Goal: Information Seeking & Learning: Find specific fact

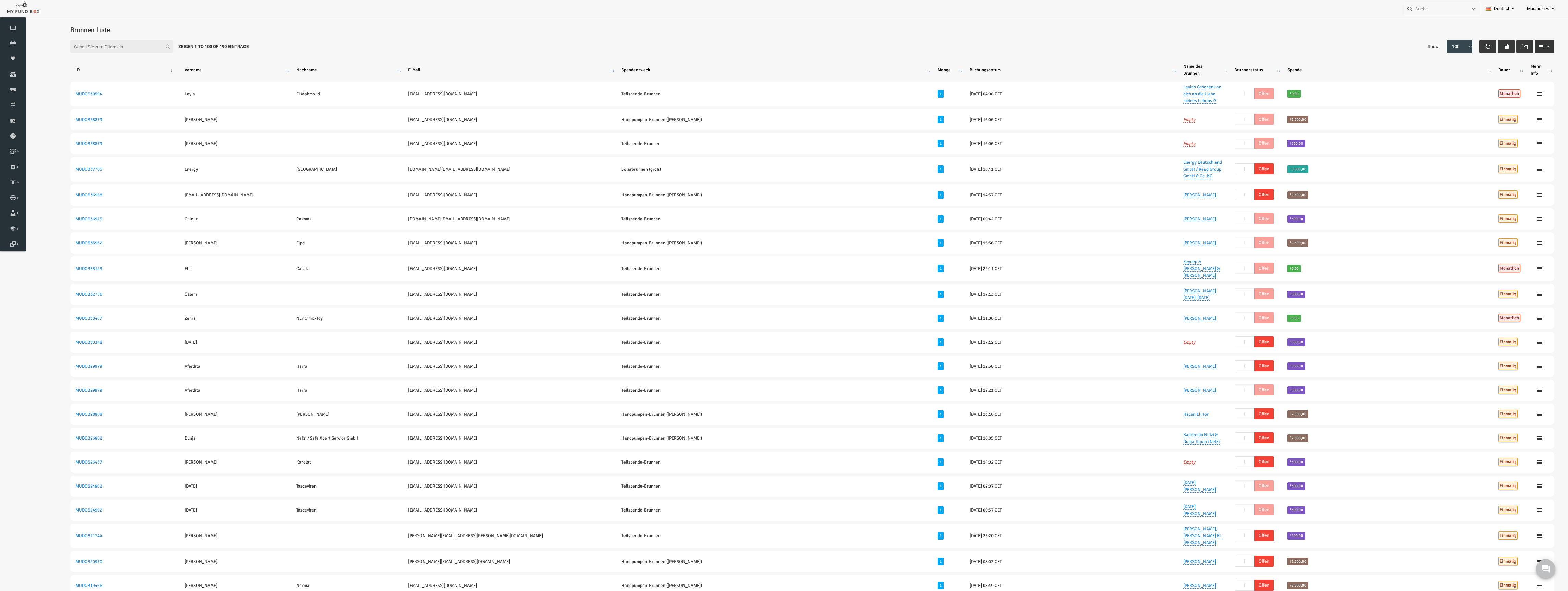
click at [1514, 43] on button "button" at bounding box center [1513, 46] width 20 height 13
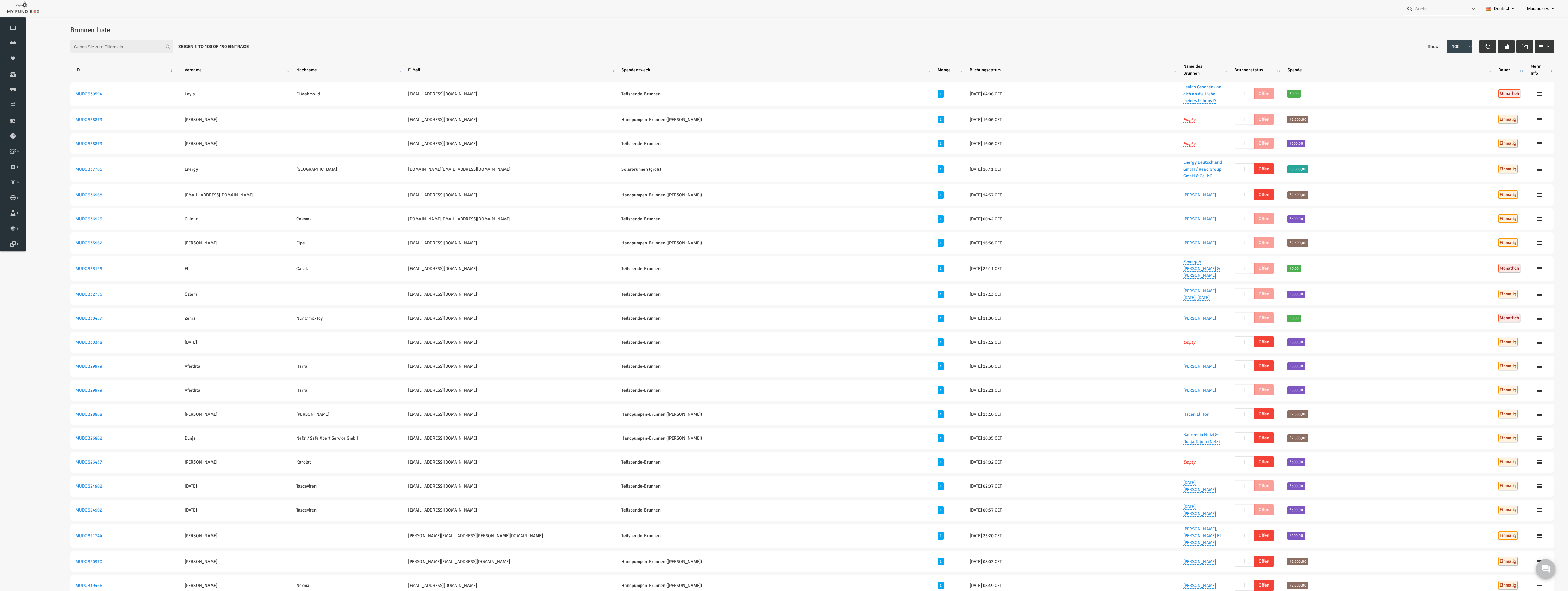
click at [391, 71] on th "E-Mail" at bounding box center [478, 70] width 213 height 18
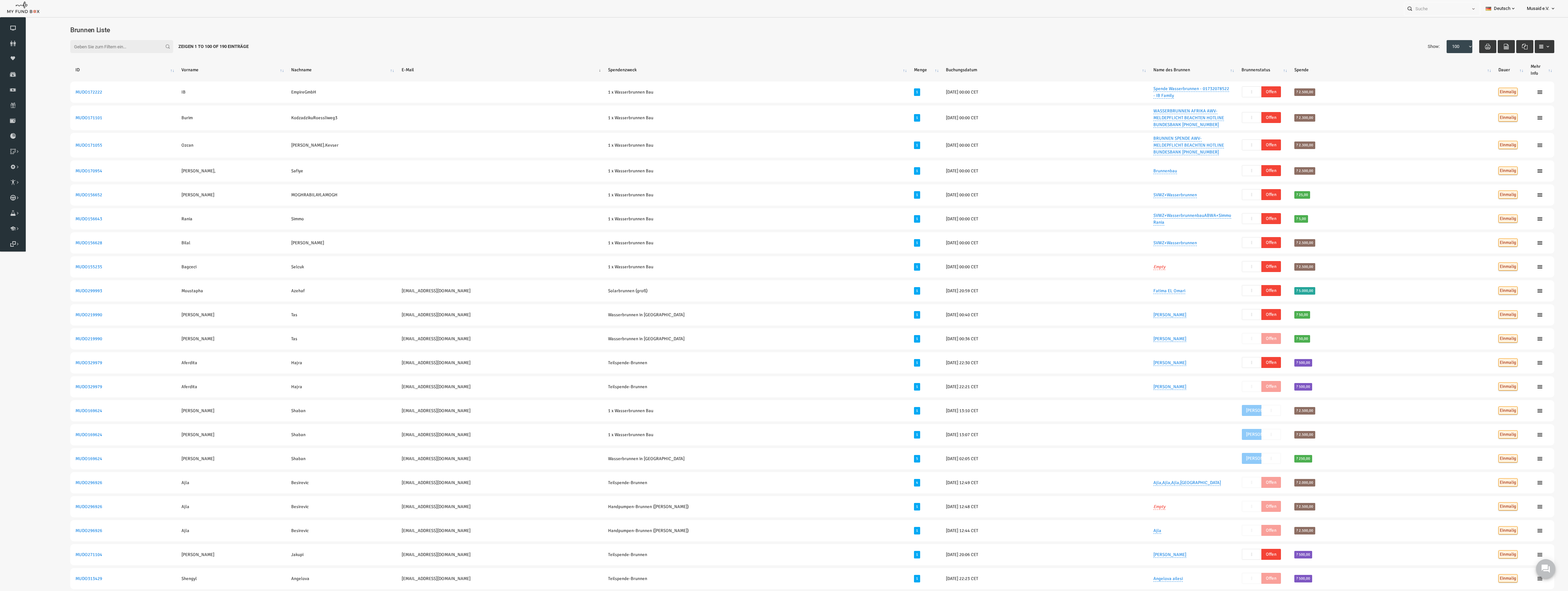
drag, startPoint x: 391, startPoint y: 71, endPoint x: 391, endPoint y: 63, distance: 8.0
click at [391, 68] on th "E-Mail" at bounding box center [468, 70] width 207 height 18
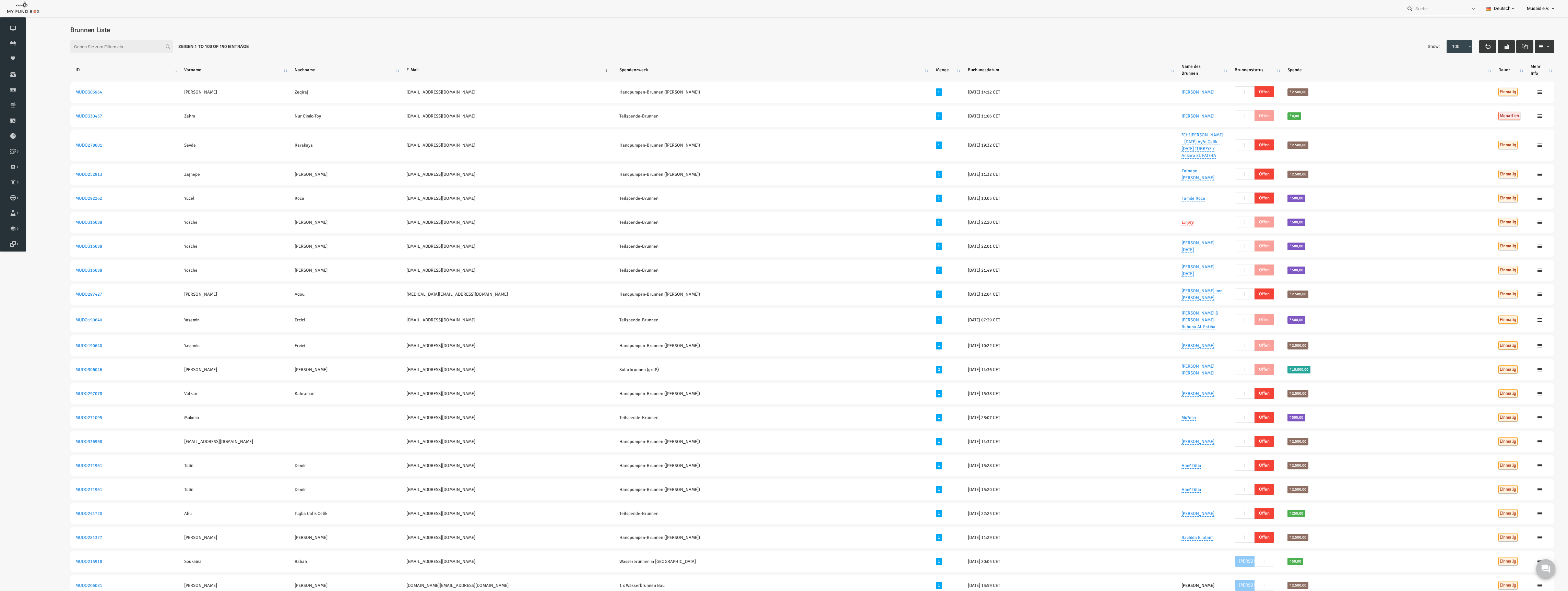
drag, startPoint x: 361, startPoint y: 33, endPoint x: 356, endPoint y: 34, distance: 5.1
click at [361, 34] on div "Filter: Zeigen 1 to 100 of 190 Einträge Show: 10 25 50 100 100" at bounding box center [781, 46] width 1497 height 27
drag, startPoint x: 547, startPoint y: 45, endPoint x: 39, endPoint y: 28, distance: 508.3
click at [205, 44] on div "Zeigen 1 to 100 of 190 Einträge" at bounding box center [182, 46] width 81 height 13
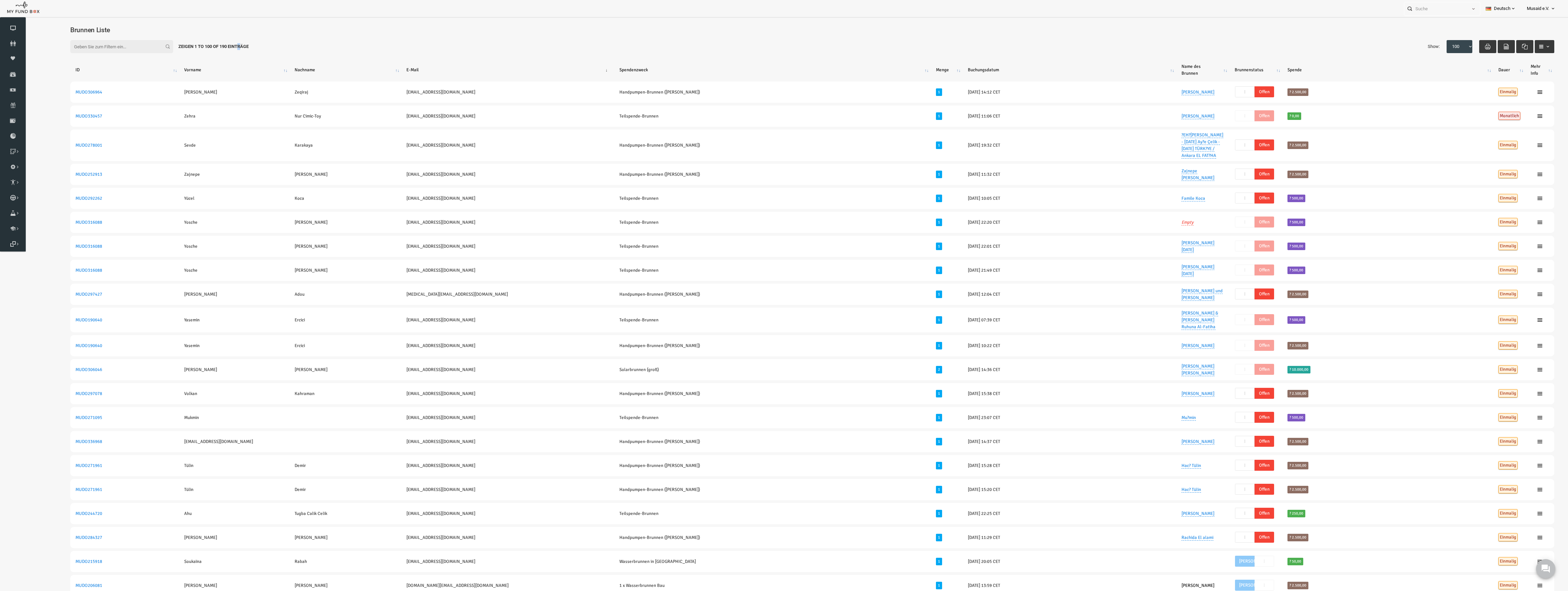
click at [210, 47] on div "Zeigen 1 to 100 of 190 Einträge" at bounding box center [182, 46] width 81 height 13
drag, startPoint x: 232, startPoint y: 42, endPoint x: 105, endPoint y: 27, distance: 127.9
click at [52, 26] on span "Brunnen Liste" at bounding box center [59, 29] width 40 height 8
drag, startPoint x: 37, startPoint y: 27, endPoint x: 227, endPoint y: 48, distance: 191.2
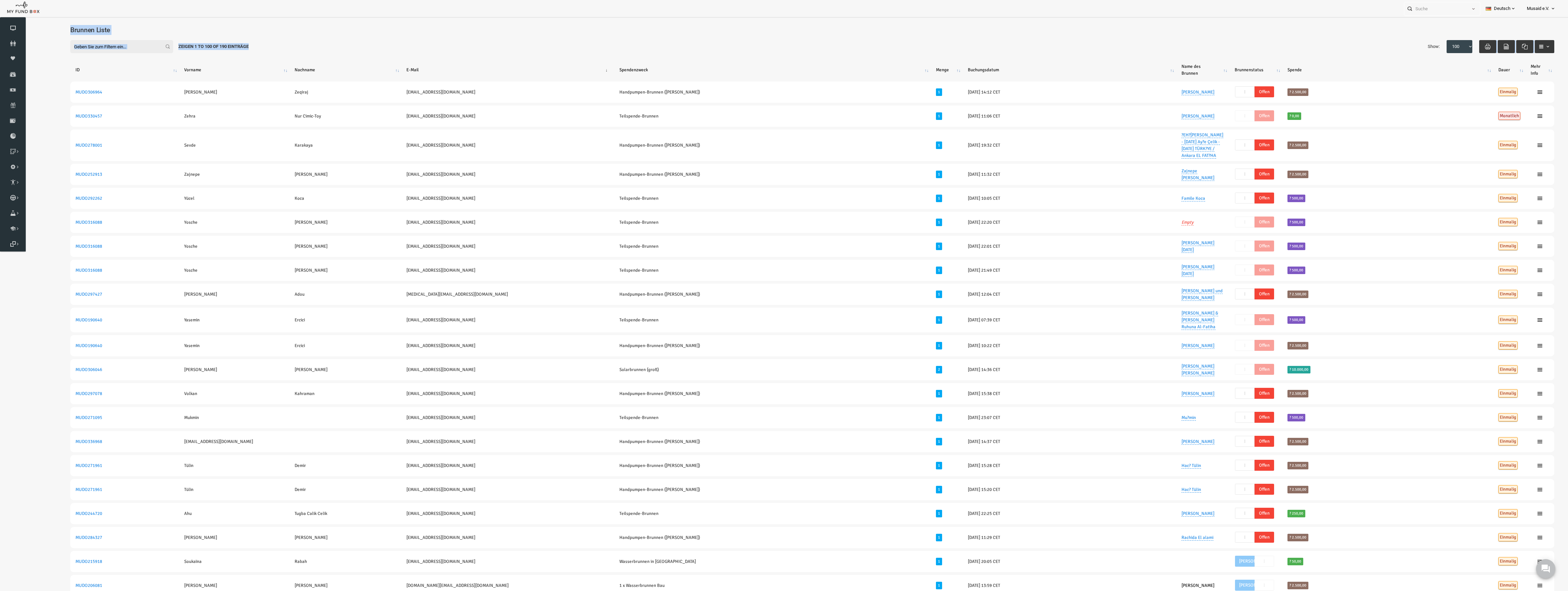
click at [226, 47] on div "Filter: Zeigen 1 to 100 of 190 Einträge Show: 10 25 50 100 100" at bounding box center [781, 46] width 1497 height 27
drag, startPoint x: 225, startPoint y: 47, endPoint x: 41, endPoint y: 24, distance: 185.4
click at [41, 25] on h4 "Brunnen Liste" at bounding box center [784, 30] width 1491 height 10
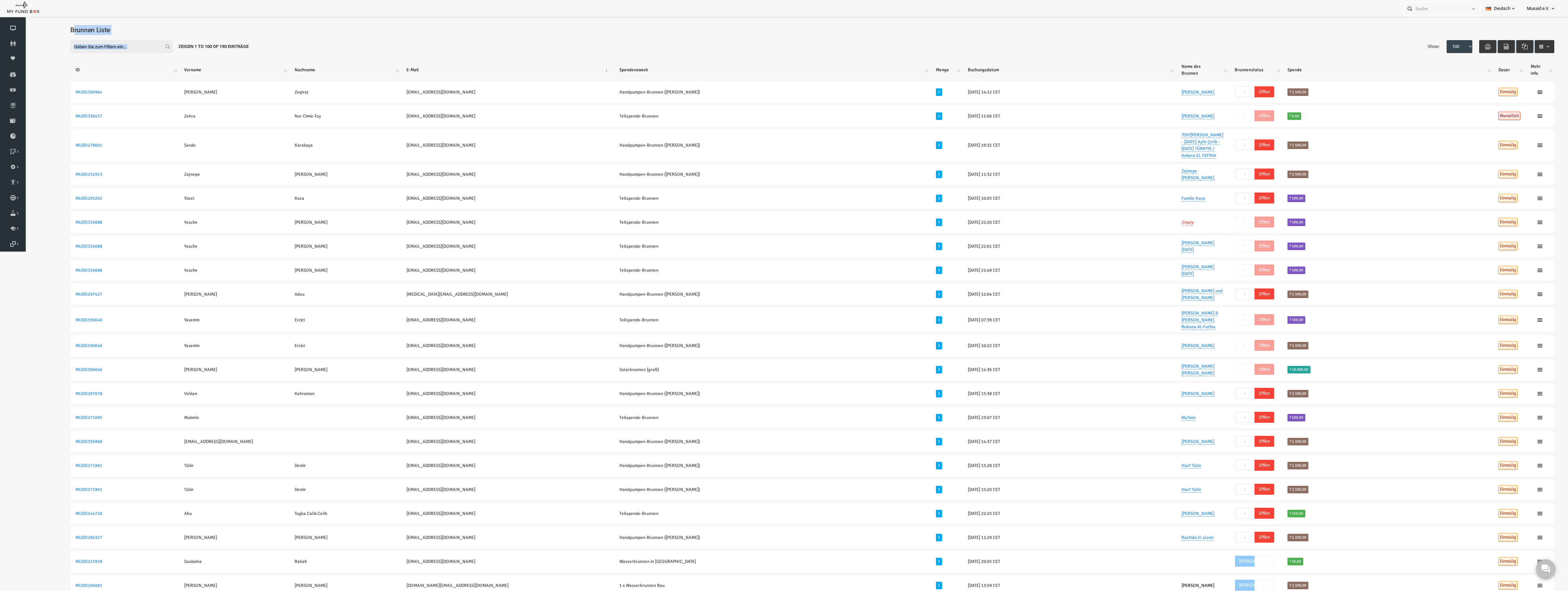
drag, startPoint x: 41, startPoint y: 27, endPoint x: 219, endPoint y: 40, distance: 178.5
drag, startPoint x: 219, startPoint y: 40, endPoint x: 224, endPoint y: 49, distance: 10.3
click at [221, 45] on div "Zeigen 1 to 100 of 190 Einträge" at bounding box center [182, 46] width 81 height 13
drag, startPoint x: 224, startPoint y: 49, endPoint x: 40, endPoint y: 32, distance: 184.8
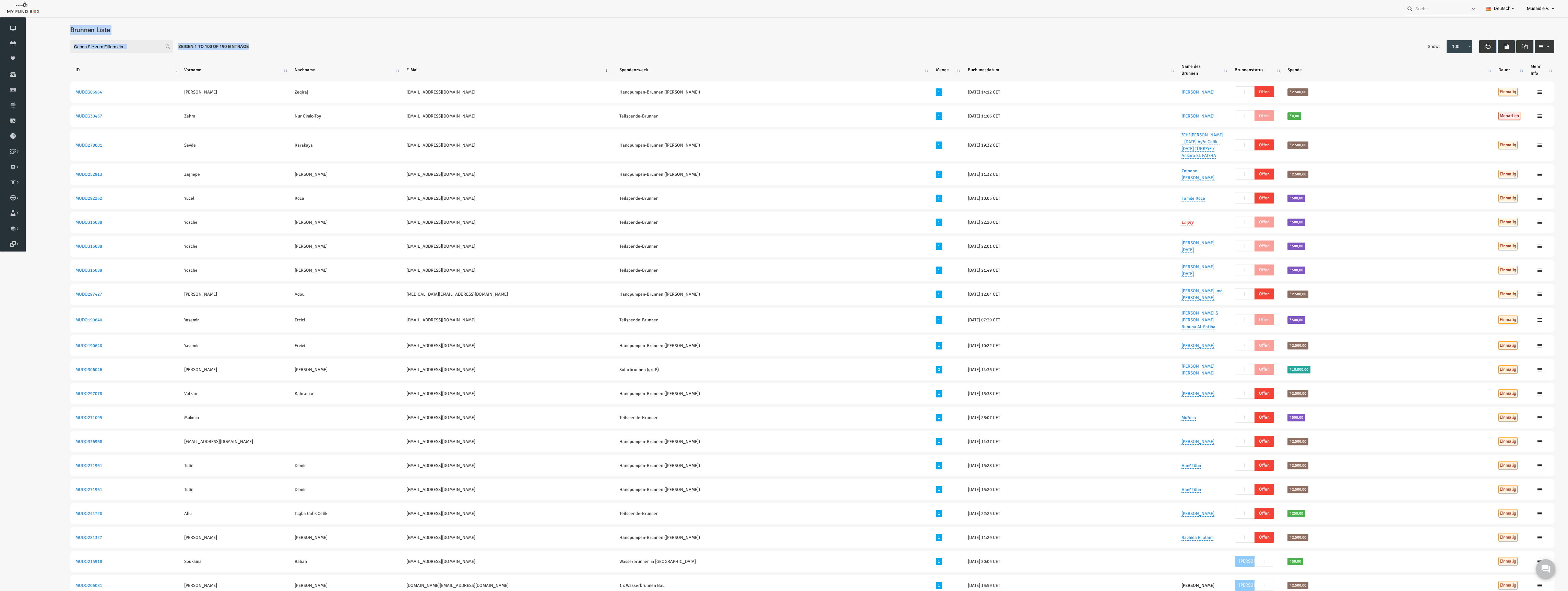
click at [36, 32] on div "Brunnen Liste" at bounding box center [781, 32] width 1497 height 22
drag, startPoint x: 116, startPoint y: 40, endPoint x: 211, endPoint y: 52, distance: 95.8
click at [225, 49] on div "Filter: Zeigen 1 to 100 of 190 Einträge Show: 10 25 50 100 100" at bounding box center [781, 46] width 1497 height 27
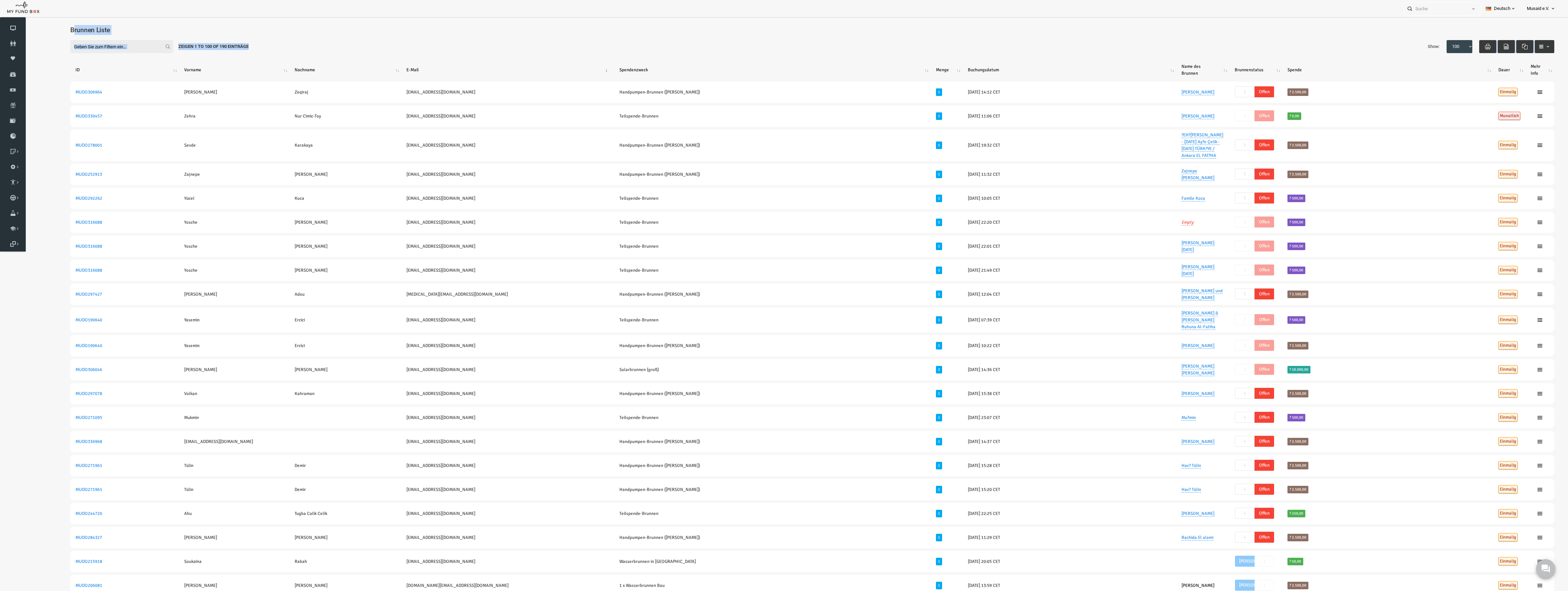
drag, startPoint x: 126, startPoint y: 42, endPoint x: 41, endPoint y: 30, distance: 85.8
click at [37, 31] on div "Brunnen Liste" at bounding box center [781, 32] width 1497 height 22
drag, startPoint x: 217, startPoint y: 57, endPoint x: 225, endPoint y: 47, distance: 12.8
click at [217, 57] on div "Filter: Zeigen 1 to 100 of 190 Einträge Show: 10 25 50 100 100" at bounding box center [781, 46] width 1497 height 27
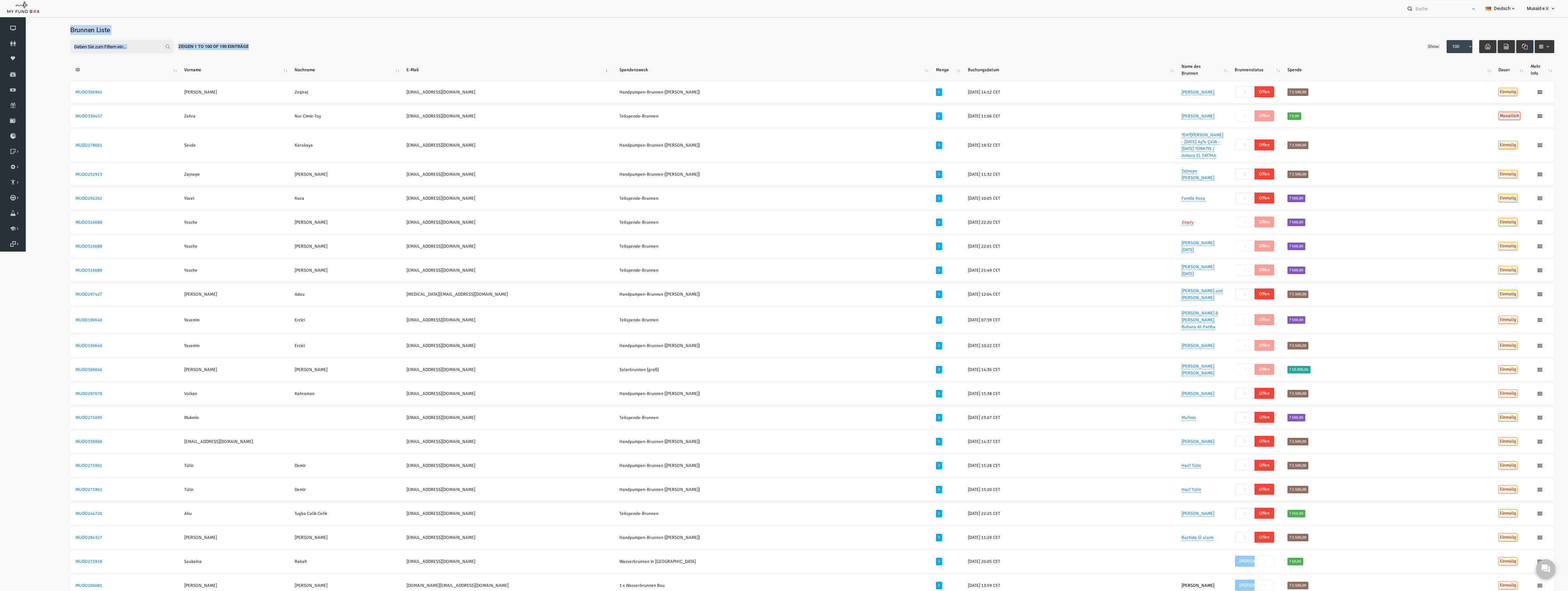
drag, startPoint x: 221, startPoint y: 45, endPoint x: 35, endPoint y: 28, distance: 186.8
click at [36, 28] on div "Brunnen Liste" at bounding box center [781, 32] width 1497 height 22
drag, startPoint x: 37, startPoint y: 28, endPoint x: 221, endPoint y: 47, distance: 185.0
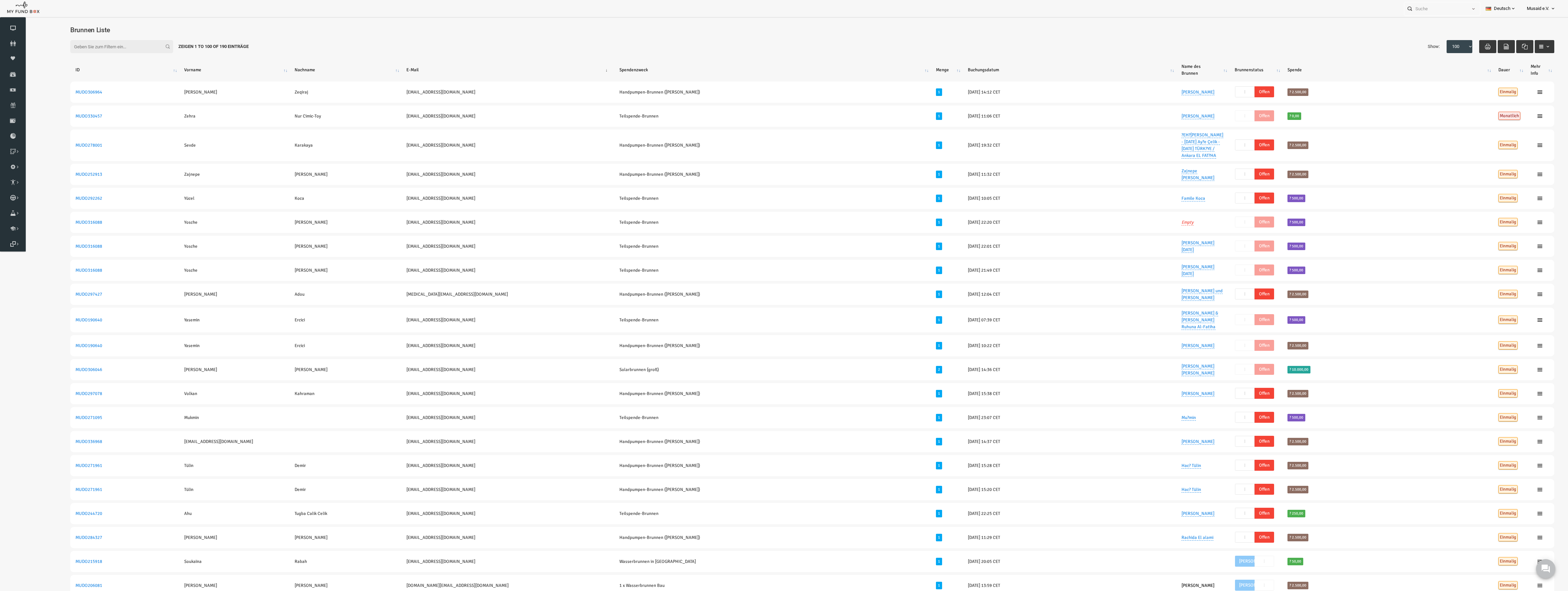
drag, startPoint x: 222, startPoint y: 47, endPoint x: 213, endPoint y: 46, distance: 9.1
click at [216, 46] on div "Zeigen 1 to 100 of 190 Einträge" at bounding box center [182, 46] width 81 height 13
drag, startPoint x: 212, startPoint y: 46, endPoint x: 45, endPoint y: 29, distance: 167.9
drag, startPoint x: 81, startPoint y: 48, endPoint x: 311, endPoint y: 47, distance: 230.0
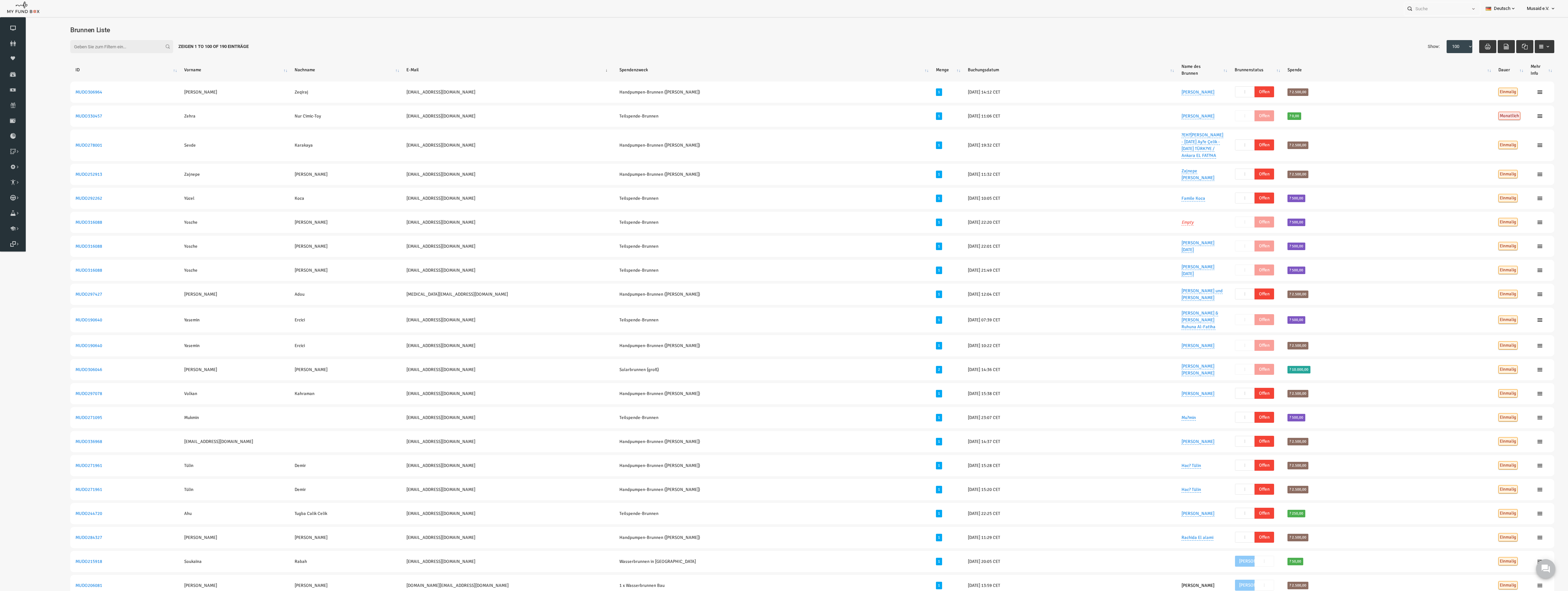
click at [246, 46] on div "Filter: Zeigen 1 to 100 of 190 Einträge Show: 10 25 50 100 100" at bounding box center [781, 46] width 1497 height 27
drag, startPoint x: 158, startPoint y: 46, endPoint x: 40, endPoint y: 33, distance: 118.7
click at [40, 34] on div "Filter: Zeigen 1 to 100 of 190 Einträge Show: 10 25 50 100 100" at bounding box center [781, 46] width 1497 height 27
click at [40, 32] on span "Brunnen Liste" at bounding box center [59, 29] width 40 height 8
drag, startPoint x: 51, startPoint y: 28, endPoint x: 250, endPoint y: 40, distance: 199.4
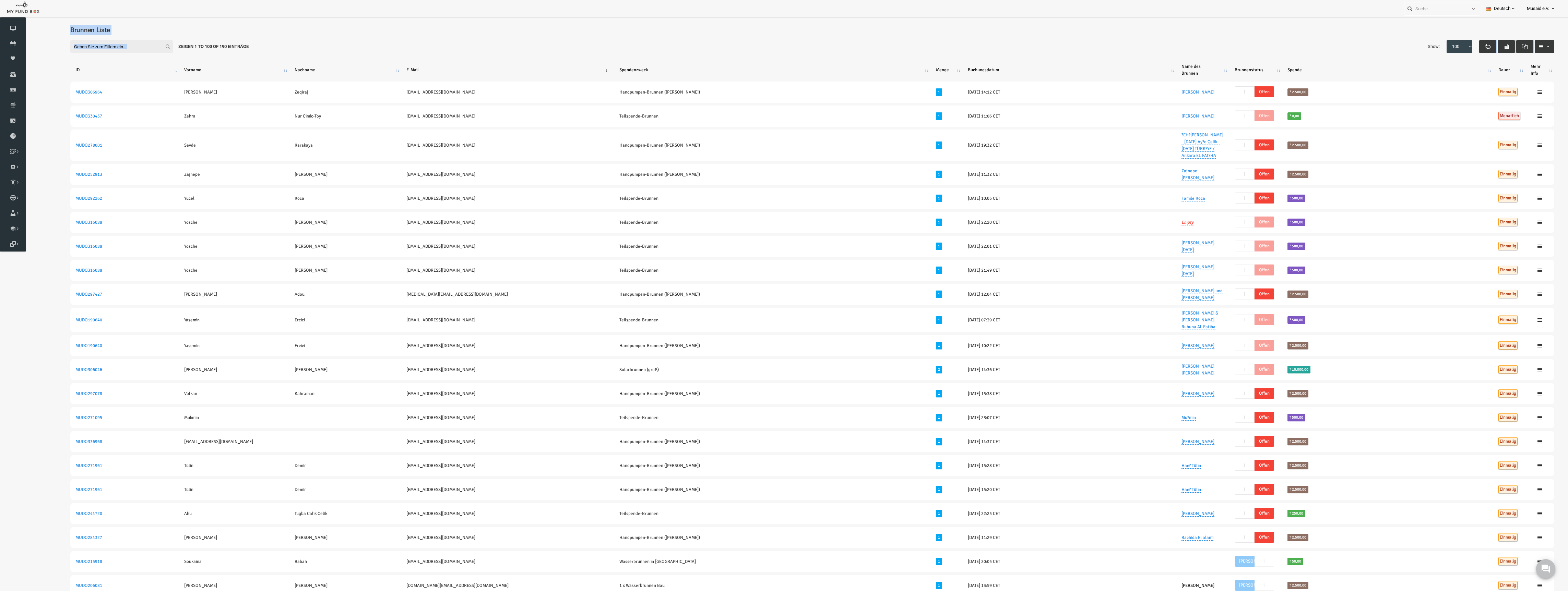
drag, startPoint x: 228, startPoint y: 46, endPoint x: 41, endPoint y: 32, distance: 187.5
drag, startPoint x: 40, startPoint y: 30, endPoint x: 238, endPoint y: 52, distance: 199.2
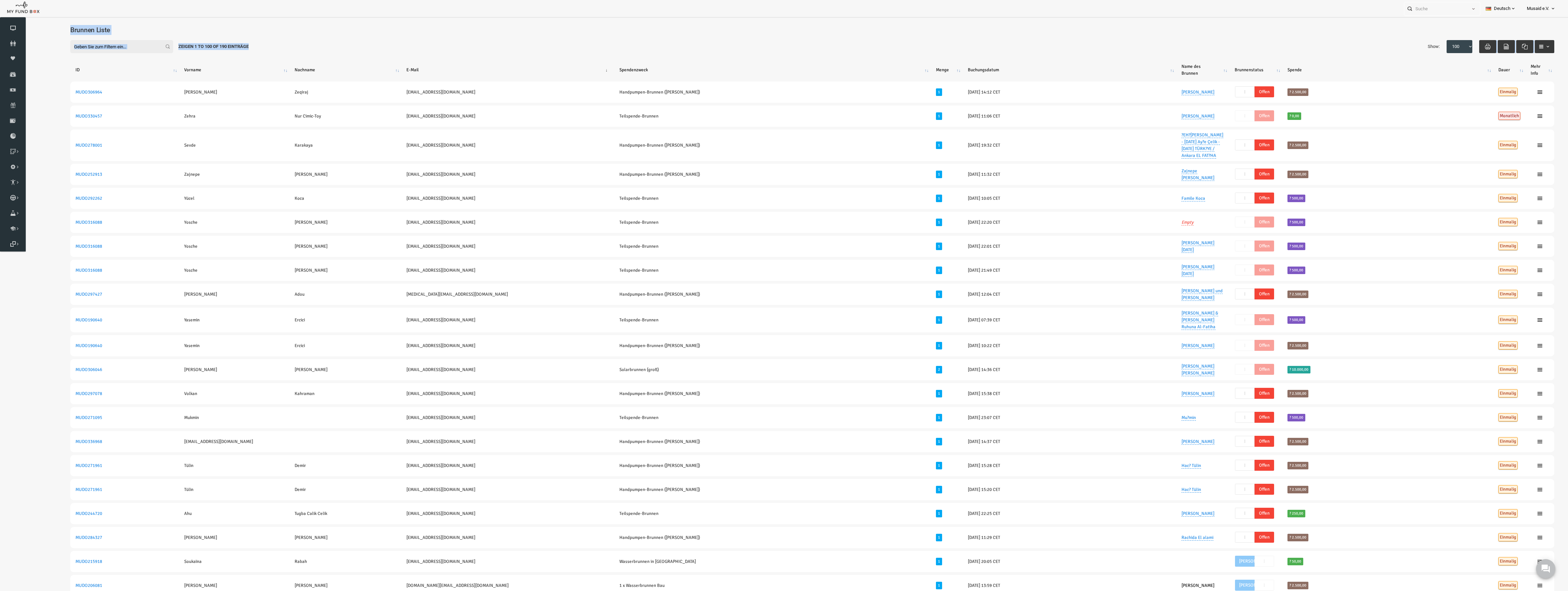
drag, startPoint x: 176, startPoint y: 45, endPoint x: 80, endPoint y: 47, distance: 96.0
drag, startPoint x: 64, startPoint y: 31, endPoint x: 269, endPoint y: 49, distance: 205.8
drag, startPoint x: 133, startPoint y: 40, endPoint x: 2, endPoint y: 24, distance: 132.0
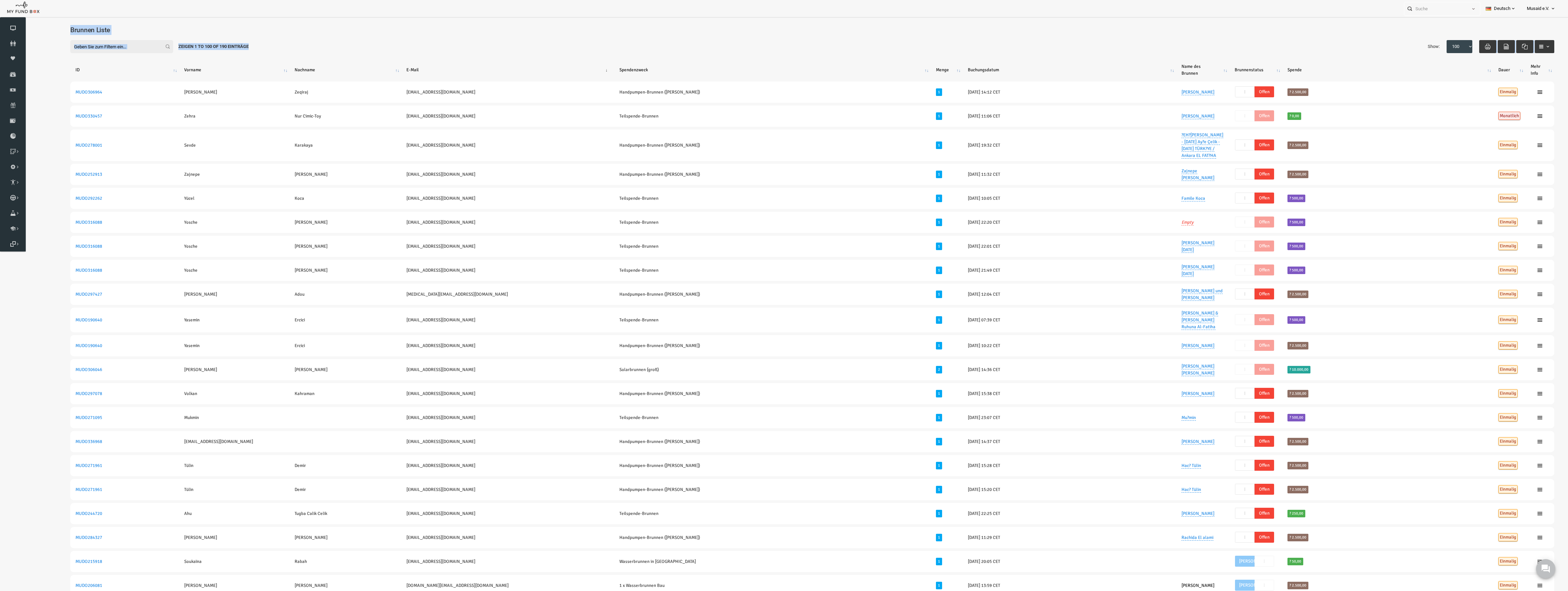
drag, startPoint x: 64, startPoint y: 44, endPoint x: 310, endPoint y: 54, distance: 246.2
drag, startPoint x: 310, startPoint y: 54, endPoint x: 9, endPoint y: 30, distance: 302.0
drag, startPoint x: 77, startPoint y: 32, endPoint x: 315, endPoint y: 52, distance: 238.8
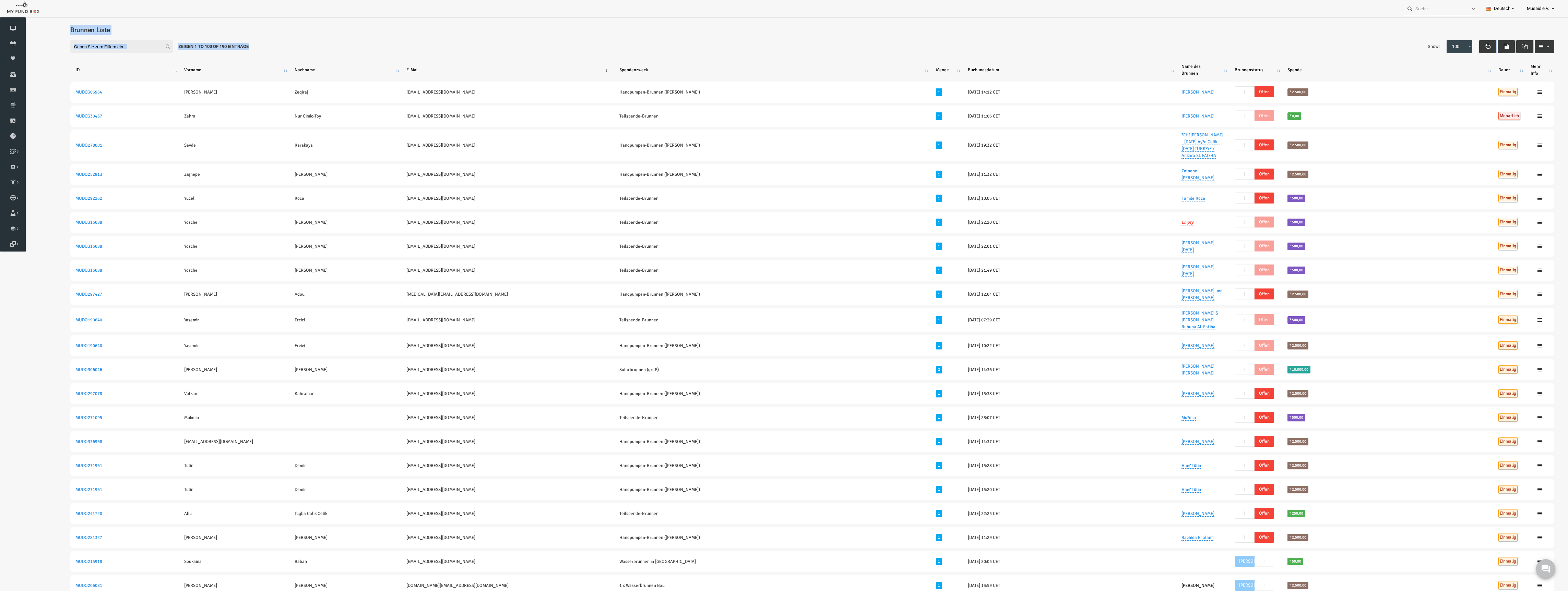
drag, startPoint x: 147, startPoint y: 40, endPoint x: 31, endPoint y: 32, distance: 116.3
click at [45, 34] on div "Filter: Zeigen 1 to 100 of 190 Einträge Show: 10 25 50 100 100" at bounding box center [781, 46] width 1497 height 27
click at [1543, 574] on button at bounding box center [1546, 569] width 21 height 21
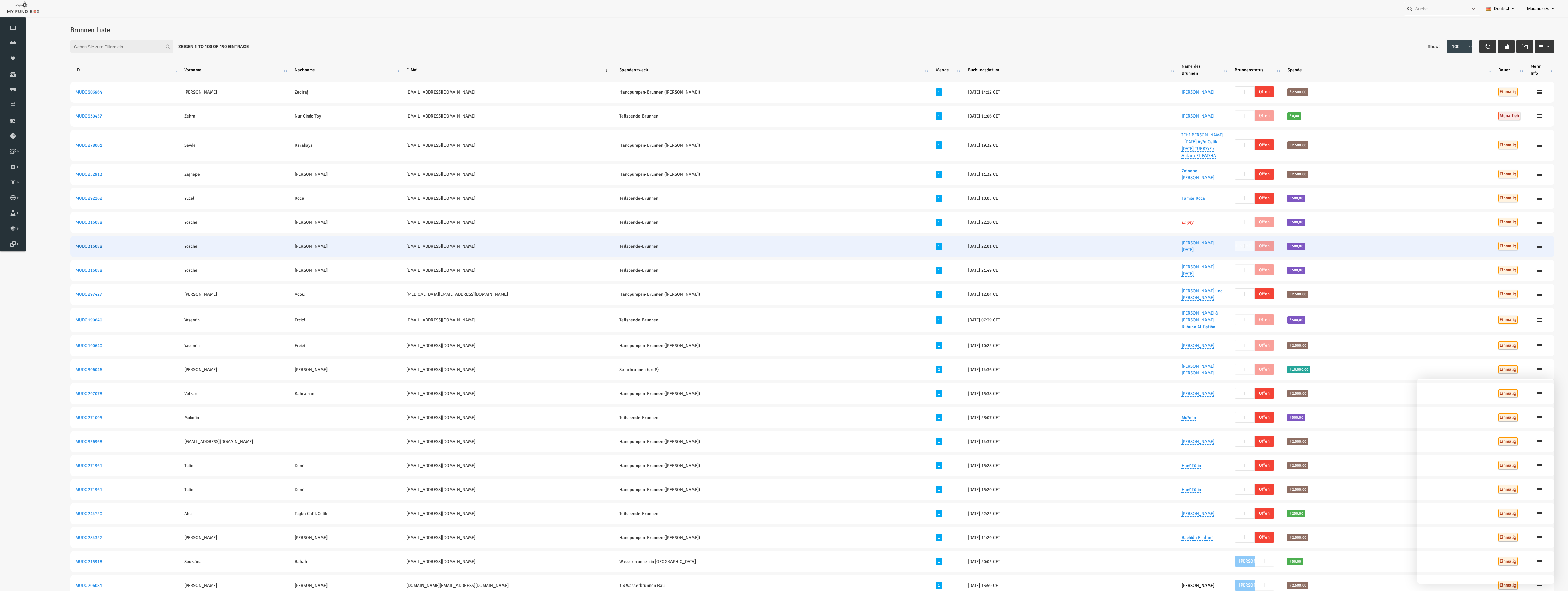
click at [54, 249] on link "MUDO316088" at bounding box center [57, 246] width 27 height 5
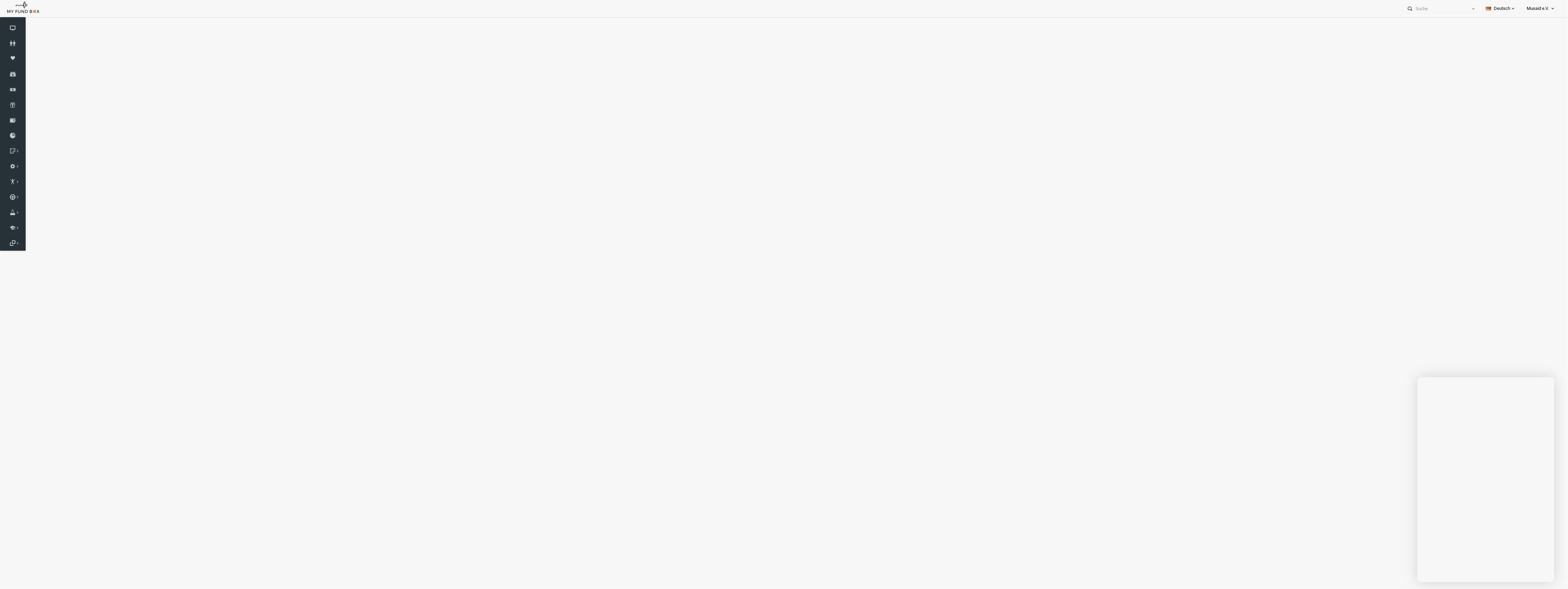
select select "100"
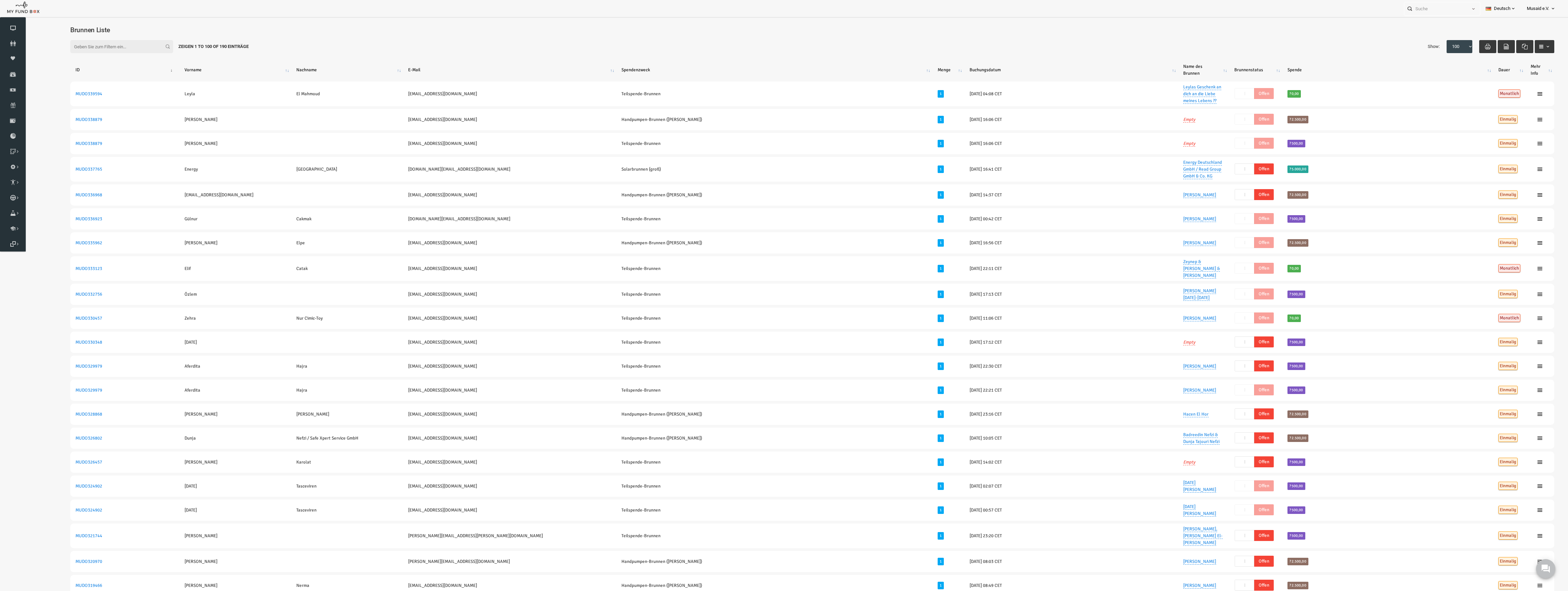
drag, startPoint x: 989, startPoint y: 184, endPoint x: 52, endPoint y: 56, distance: 945.7
drag, startPoint x: 34, startPoint y: 29, endPoint x: 124, endPoint y: 35, distance: 90.2
click at [407, 45] on div "Filter: Zeigen 1 to 100 of 190 Einträge Show: 10 25 50 100 100" at bounding box center [781, 46] width 1497 height 27
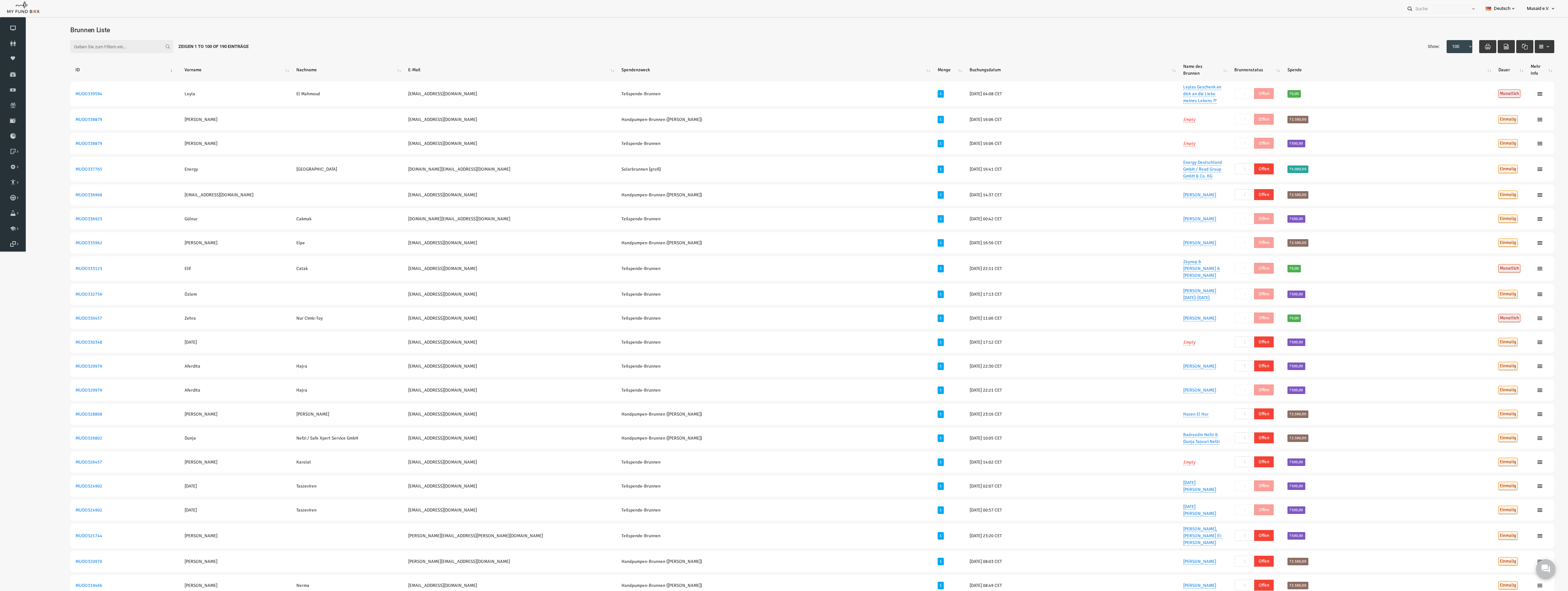
click at [40, 27] on span "Brunnen Liste" at bounding box center [59, 29] width 40 height 8
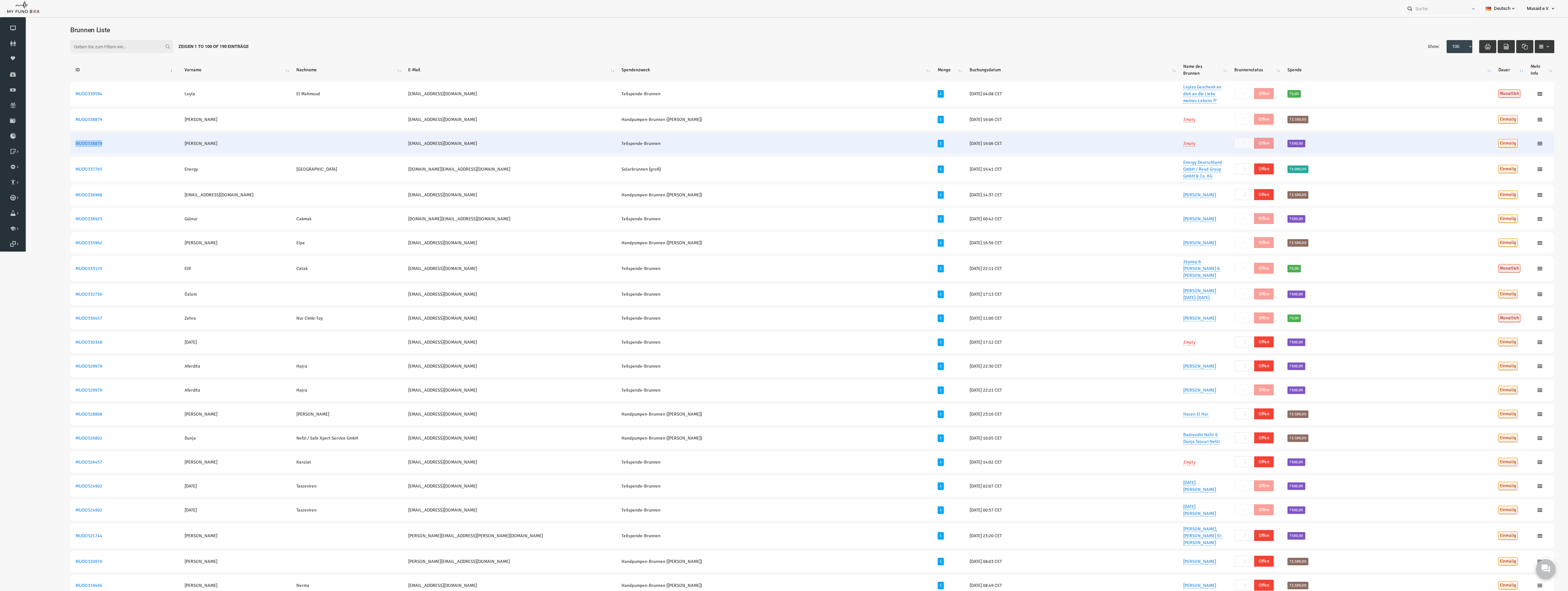
drag, startPoint x: 88, startPoint y: 149, endPoint x: 42, endPoint y: 149, distance: 46.0
click at [42, 149] on td "MUDO338879" at bounding box center [93, 144] width 109 height 22
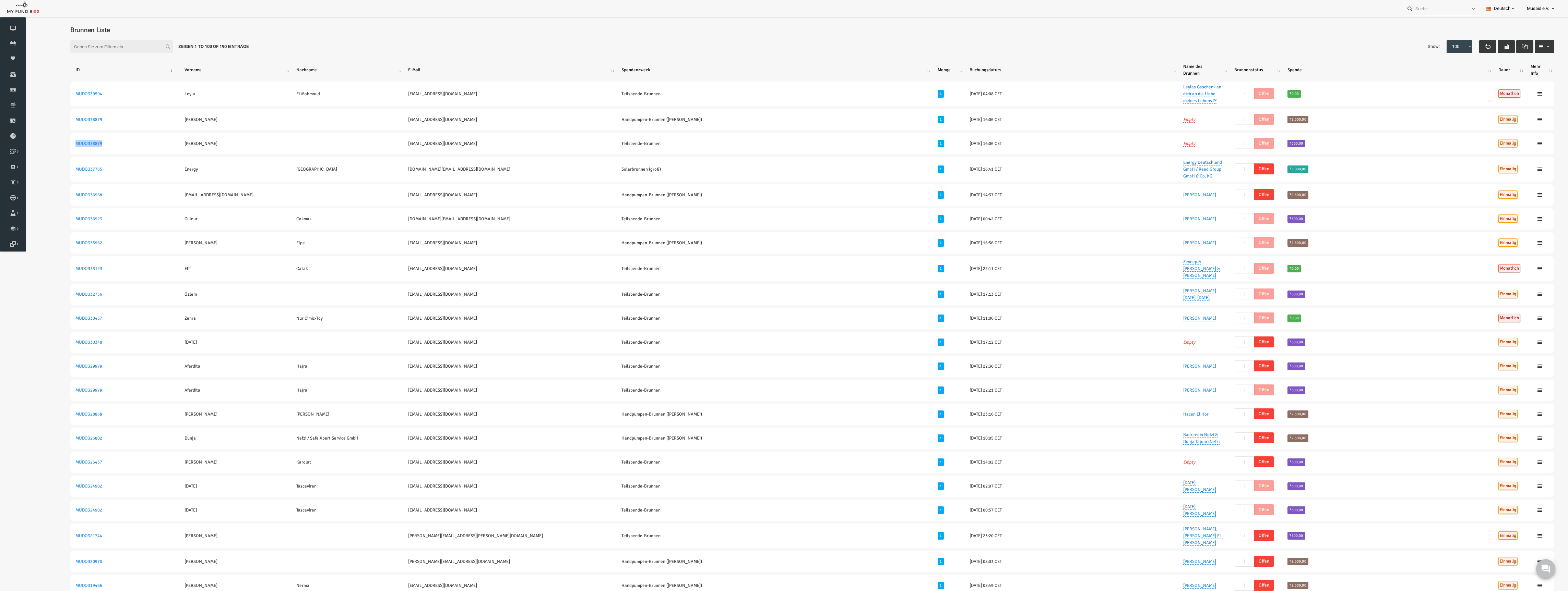
copy link "MUDO338879"
drag, startPoint x: 49, startPoint y: 150, endPoint x: 1524, endPoint y: 151, distance: 1475.0
click at [1550, 576] on button at bounding box center [1546, 569] width 21 height 21
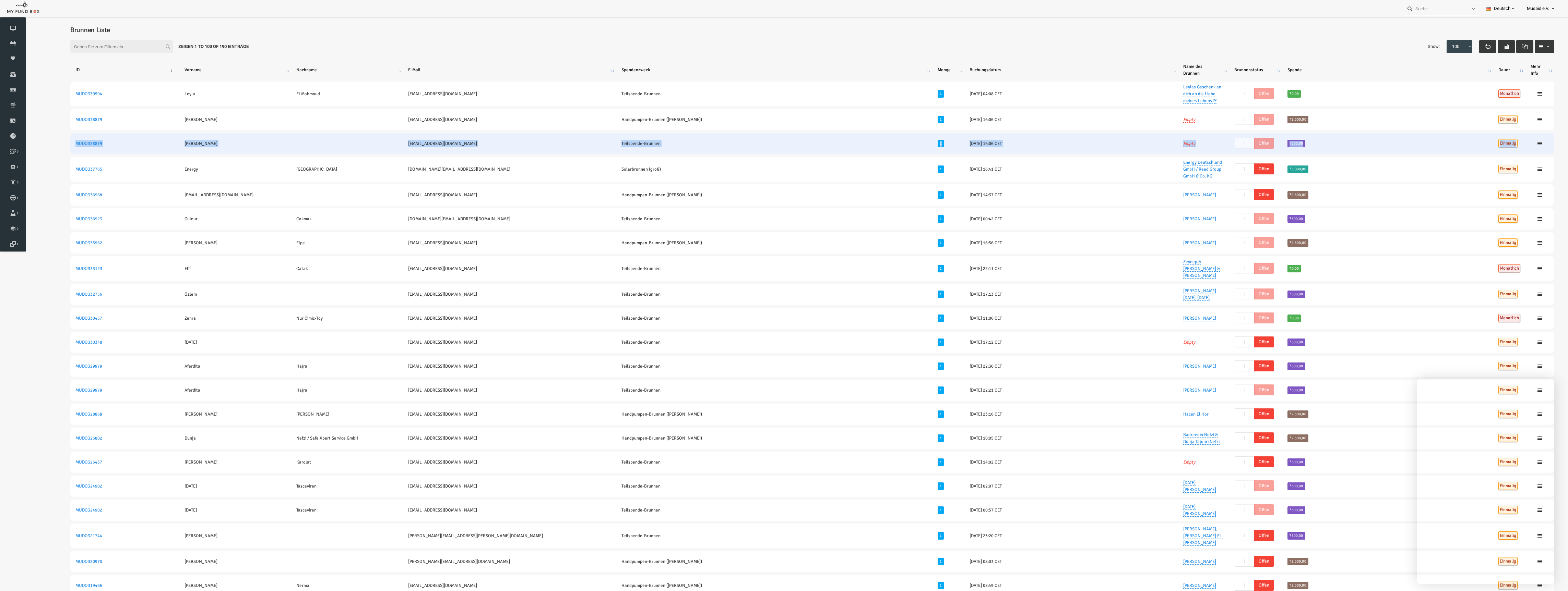
click at [256, 154] on td "[PERSON_NAME]" at bounding box center [204, 144] width 112 height 22
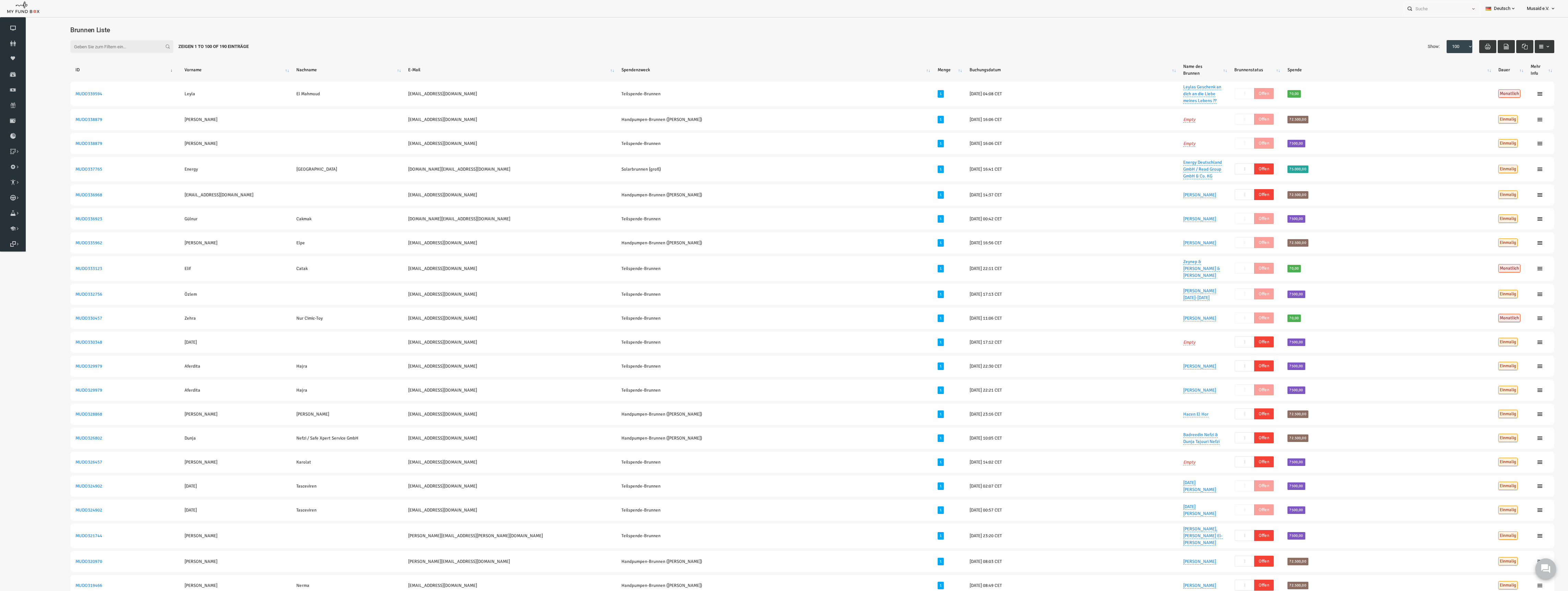
click at [1548, 573] on icon at bounding box center [1546, 569] width 9 height 9
